Goal: Task Accomplishment & Management: Use online tool/utility

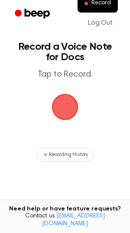
click at [75, 112] on span "button" at bounding box center [64, 106] width 29 height 29
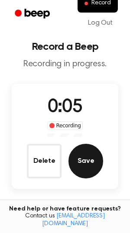
click at [93, 163] on button "Save" at bounding box center [85, 161] width 35 height 35
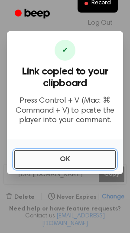
click at [102, 158] on button "OK" at bounding box center [65, 159] width 102 height 19
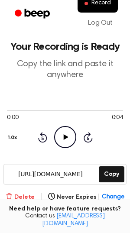
click at [25, 197] on button "Delete" at bounding box center [20, 196] width 29 height 9
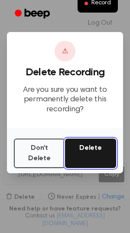
click at [94, 151] on button "Delete" at bounding box center [90, 152] width 51 height 29
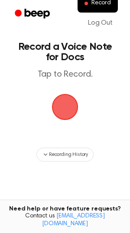
click at [72, 103] on span "button" at bounding box center [65, 107] width 24 height 24
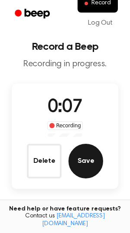
click at [93, 155] on button "Save" at bounding box center [85, 161] width 35 height 35
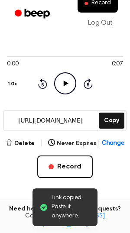
scroll to position [51, 0]
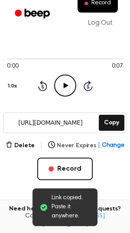
click at [110, 144] on span "Change" at bounding box center [113, 145] width 22 height 9
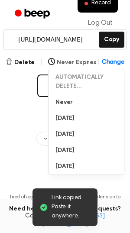
scroll to position [136, 0]
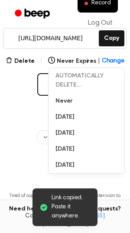
click at [24, 117] on div "Delete | Never Expires | Change AUTOMATICALLY DELETE... Never In 1 Day In 1 Wee…" at bounding box center [65, 89] width 116 height 67
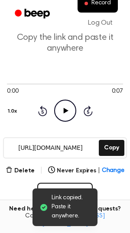
scroll to position [32, 0]
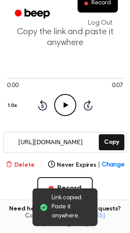
click at [25, 166] on button "Delete" at bounding box center [20, 164] width 29 height 9
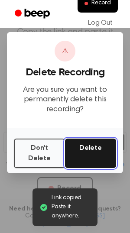
click at [101, 155] on button "Delete" at bounding box center [90, 152] width 51 height 29
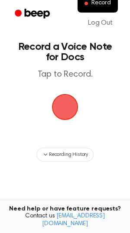
click at [70, 105] on span "button" at bounding box center [64, 106] width 29 height 29
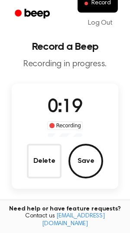
click at [101, 171] on div "Delete Save" at bounding box center [65, 161] width 76 height 35
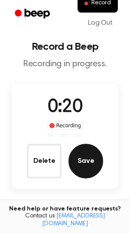
click at [93, 160] on button "Save" at bounding box center [85, 161] width 35 height 35
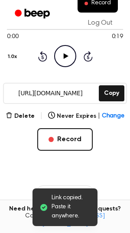
scroll to position [84, 0]
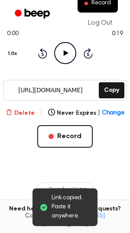
click at [29, 112] on button "Delete" at bounding box center [20, 113] width 29 height 9
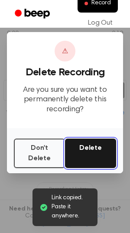
click at [103, 151] on button "Delete" at bounding box center [90, 152] width 51 height 29
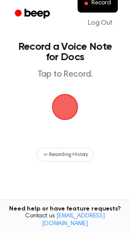
click at [70, 106] on span "button" at bounding box center [65, 107] width 32 height 32
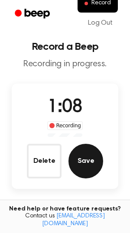
click at [93, 161] on button "Save" at bounding box center [85, 161] width 35 height 35
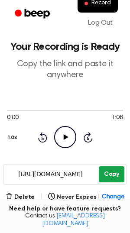
click at [116, 176] on button "Copy" at bounding box center [112, 174] width 26 height 16
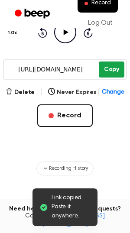
scroll to position [106, 0]
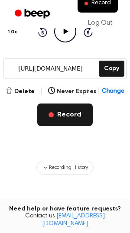
click at [80, 114] on button "Record" at bounding box center [64, 114] width 55 height 22
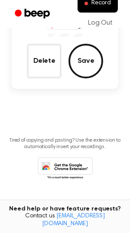
scroll to position [15, 0]
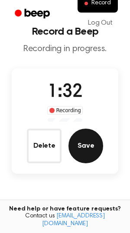
click at [89, 141] on button "Save" at bounding box center [85, 145] width 35 height 35
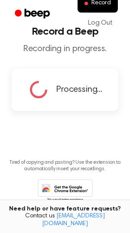
scroll to position [0, 0]
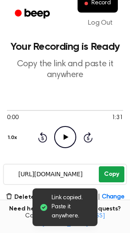
click at [111, 170] on button "Copy" at bounding box center [112, 174] width 26 height 16
click at [111, 175] on button "Copy" at bounding box center [112, 174] width 26 height 16
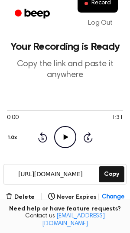
drag, startPoint x: 86, startPoint y: 175, endPoint x: 15, endPoint y: 181, distance: 71.2
click at [15, 181] on input "https://beep.audio/m8fAJXF" at bounding box center [50, 173] width 93 height 19
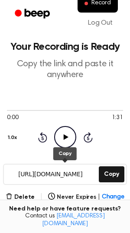
click at [70, 151] on div "0:00 1:31 1.0x Rewind 5 seconds Play Audio Skip 5 seconds" at bounding box center [65, 127] width 116 height 66
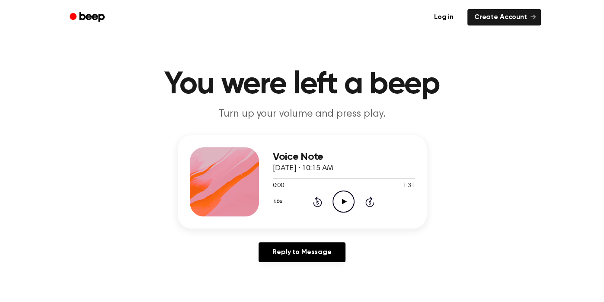
click at [339, 203] on icon "Play Audio" at bounding box center [344, 202] width 22 height 22
